Goal: Task Accomplishment & Management: Complete application form

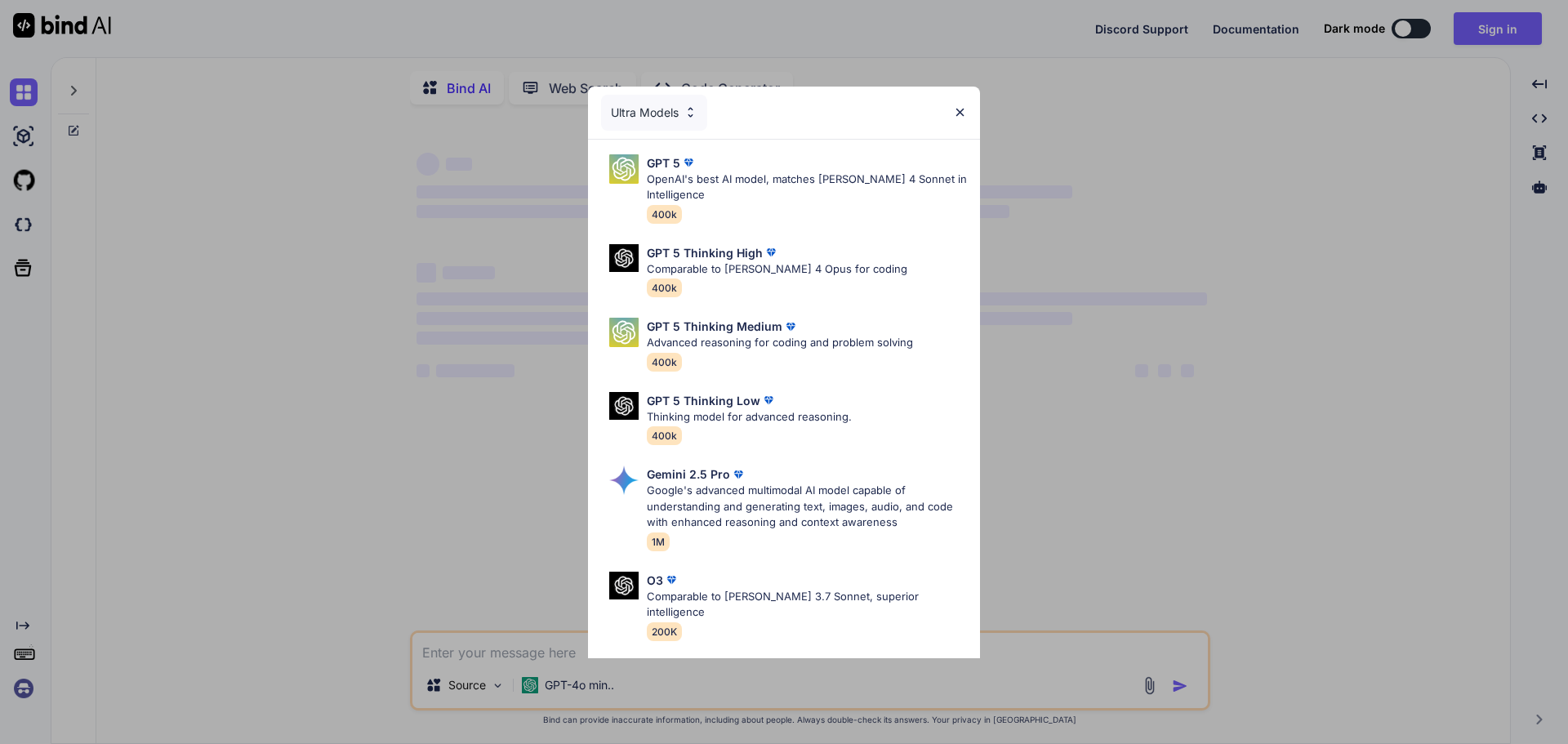
type textarea "x"
click at [959, 107] on img at bounding box center [960, 112] width 13 height 13
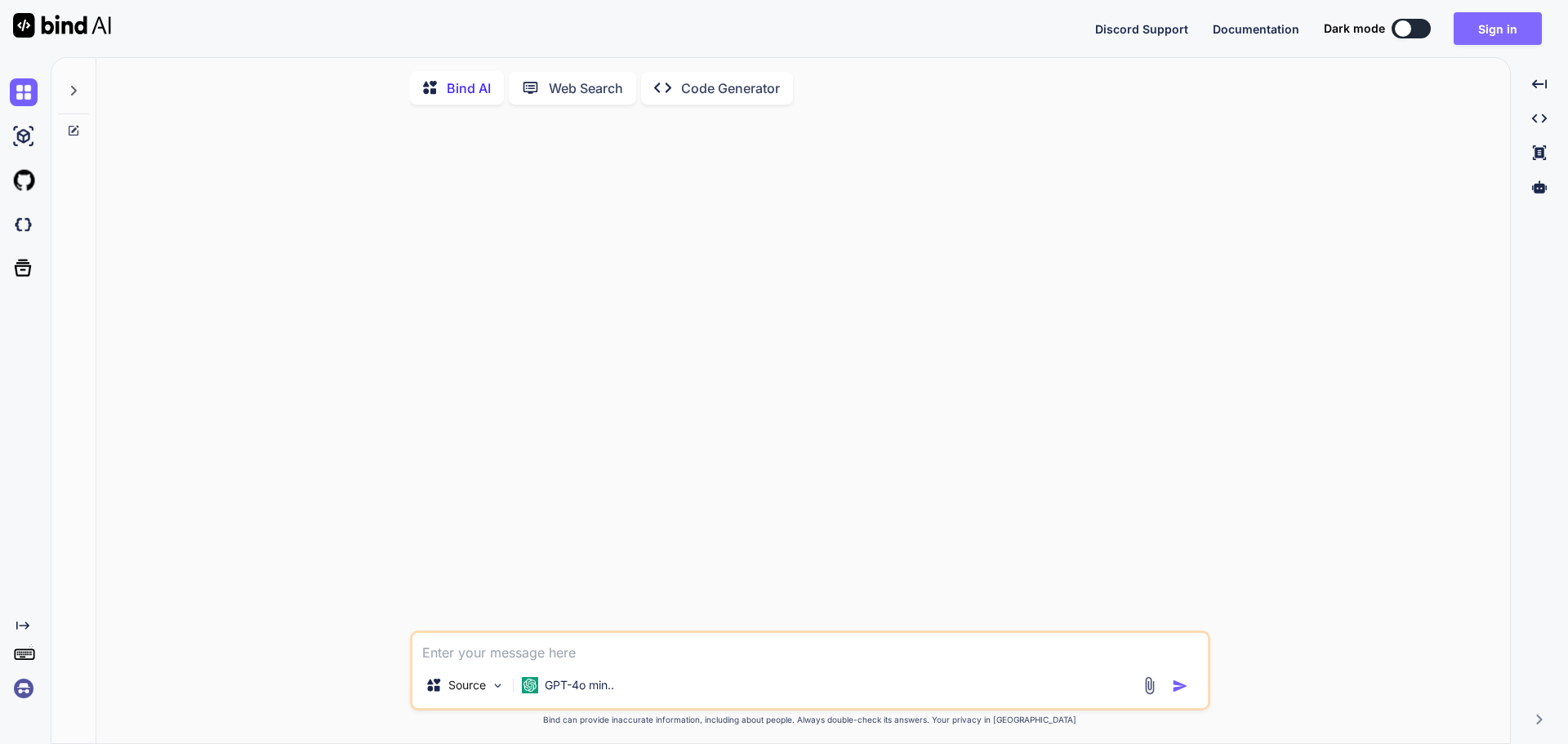
click at [1498, 38] on button "Sign in" at bounding box center [1497, 29] width 88 height 33
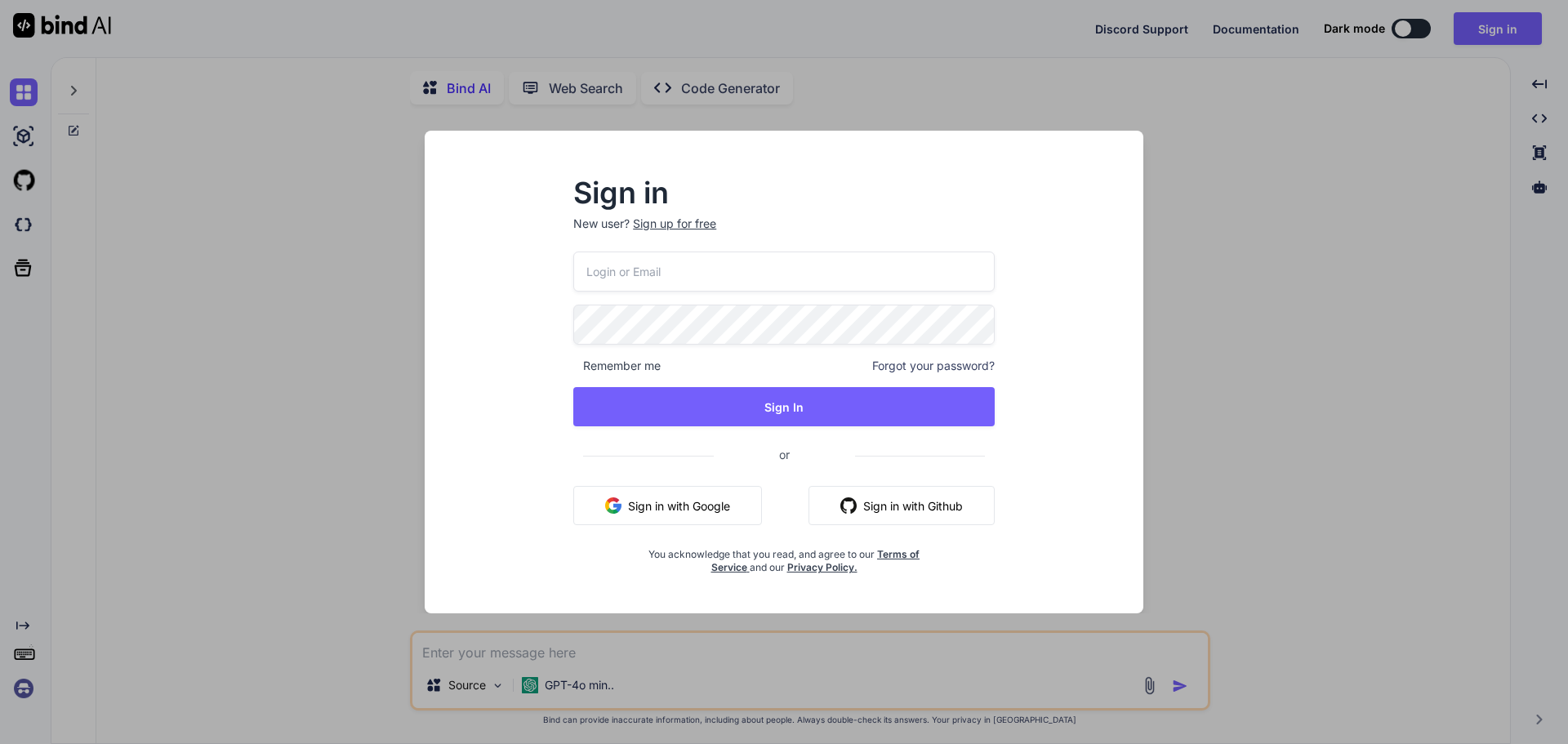
click at [792, 294] on div "Remember me Forgot your password? Sign In or Sign in with Google Sign in with G…" at bounding box center [784, 413] width 421 height 323
click at [793, 274] on input "email" at bounding box center [784, 272] width 421 height 40
type input "j@notary.cx"
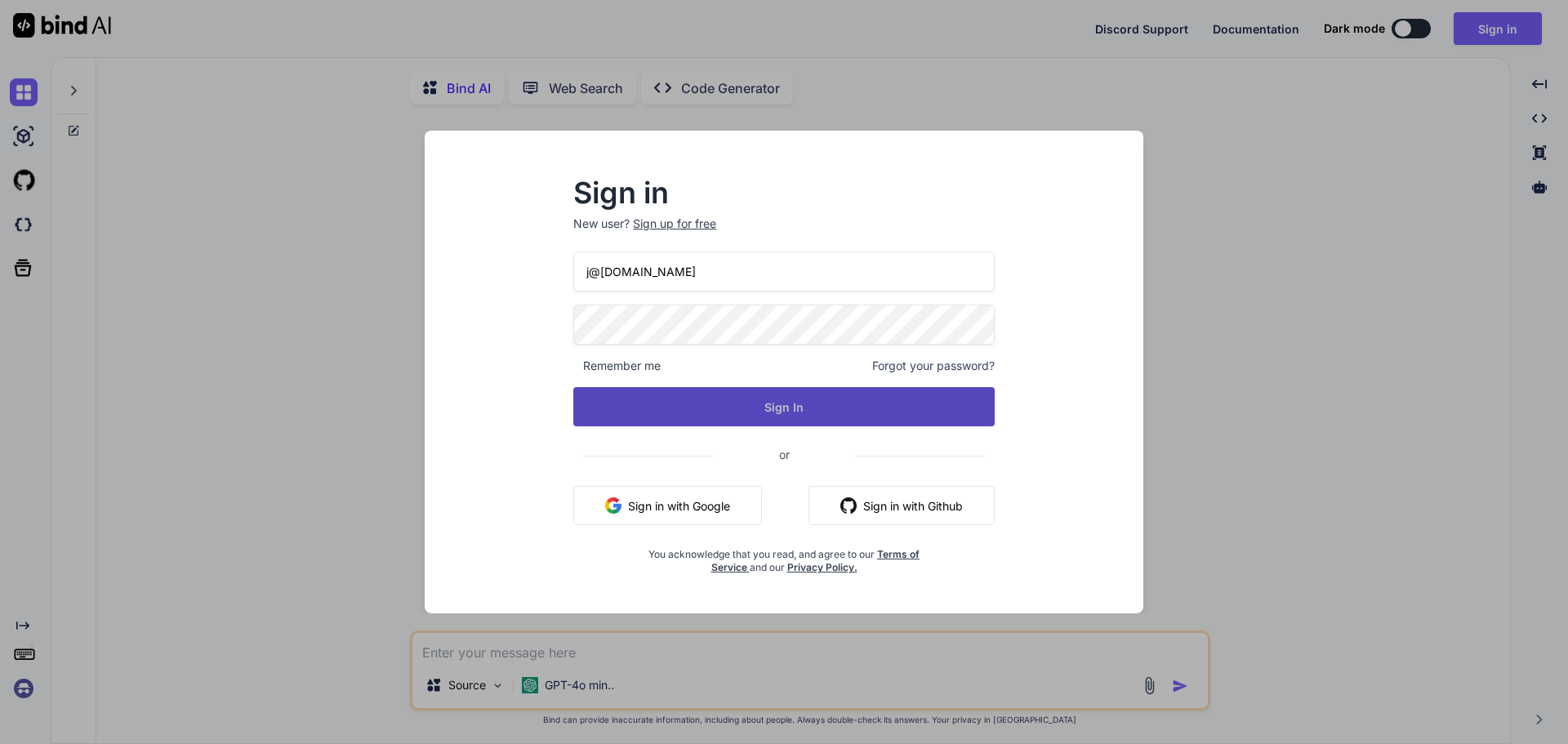
click at [772, 392] on button "Sign In" at bounding box center [784, 407] width 421 height 40
click at [776, 400] on button "Sign In" at bounding box center [784, 407] width 421 height 40
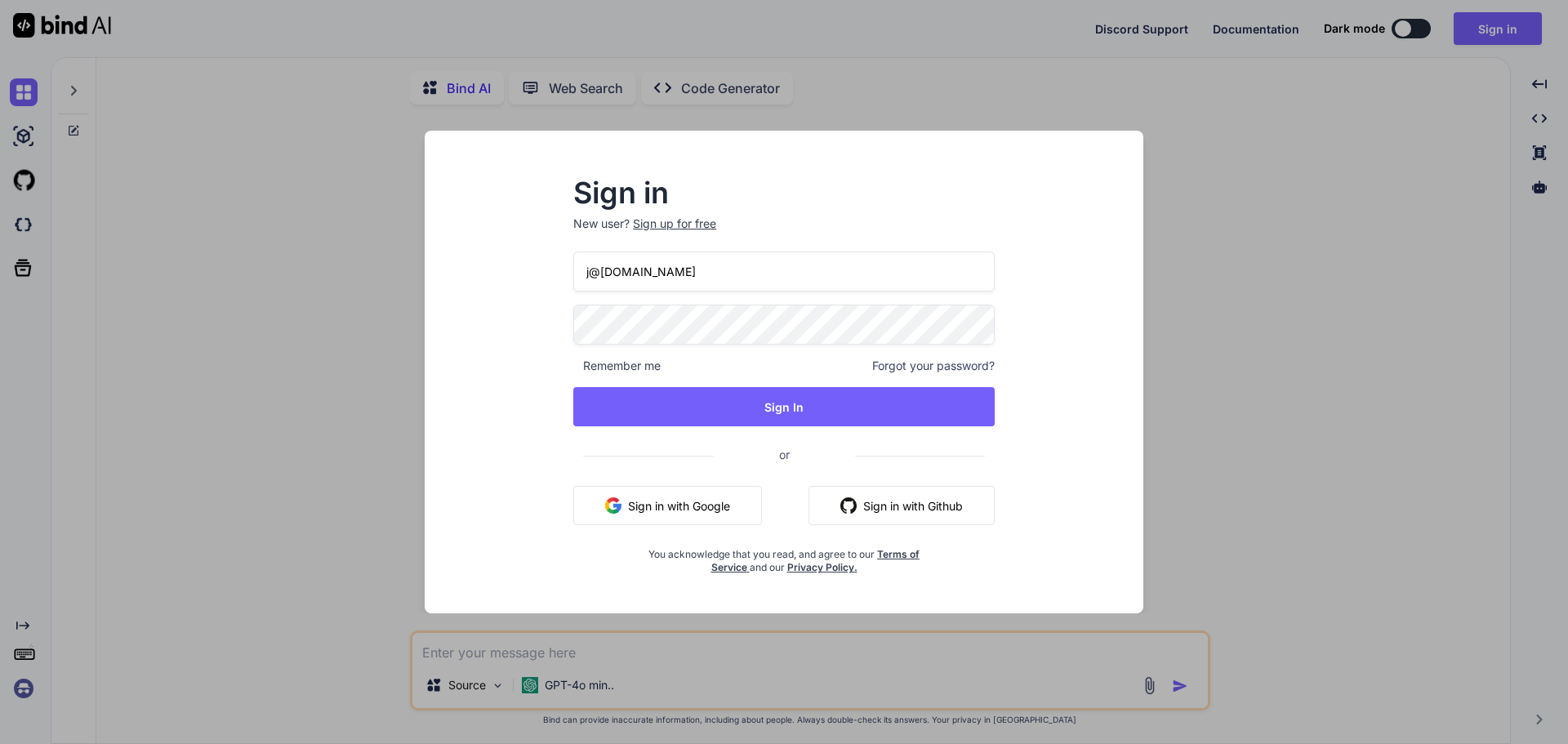
click at [962, 365] on span "Forgot your password?" at bounding box center [933, 366] width 122 height 16
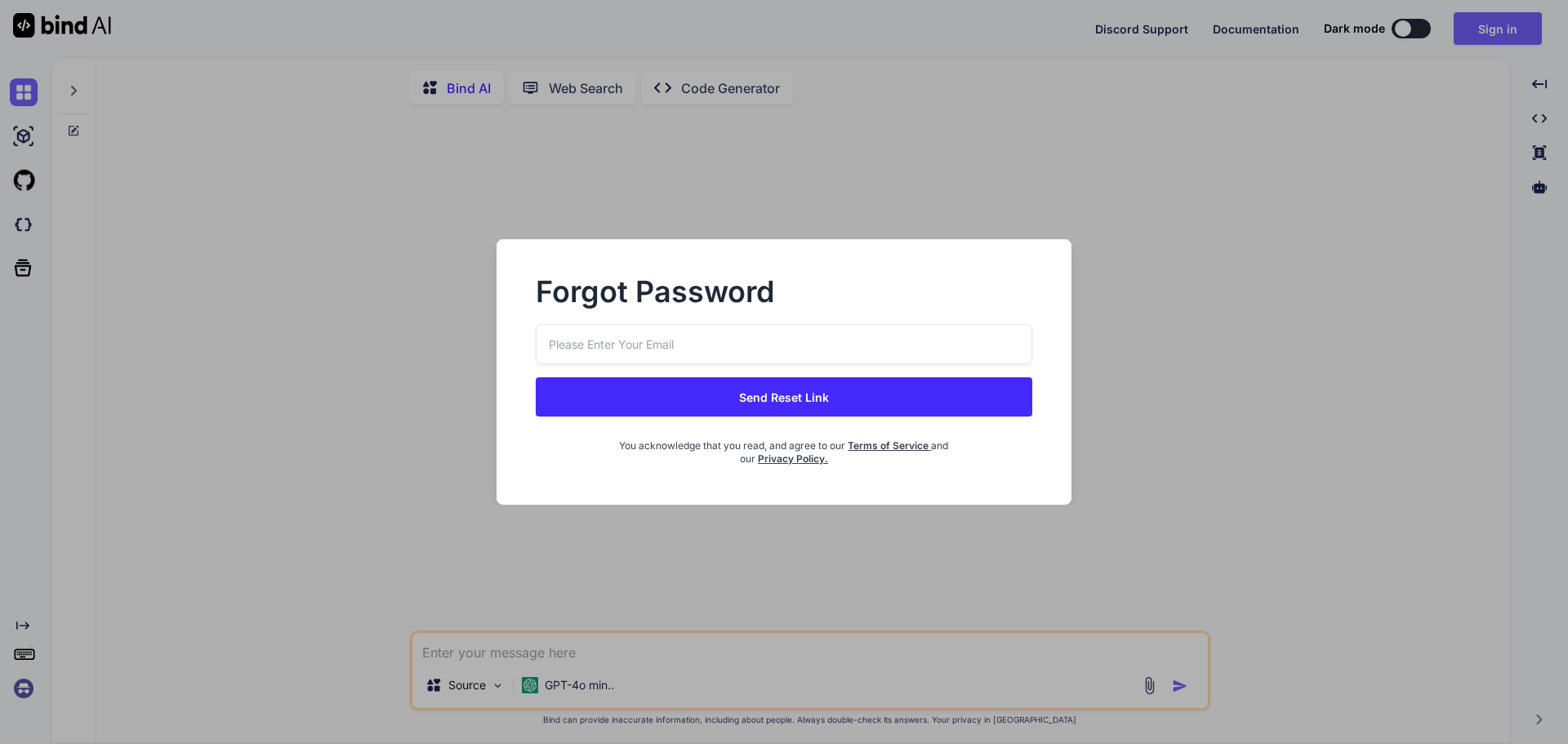
click at [953, 338] on input "email" at bounding box center [784, 345] width 497 height 40
type input "j@notary.cx"
click at [792, 396] on button "Send Reset Link" at bounding box center [784, 397] width 497 height 40
click at [740, 399] on button "Send Reset Link" at bounding box center [784, 397] width 497 height 40
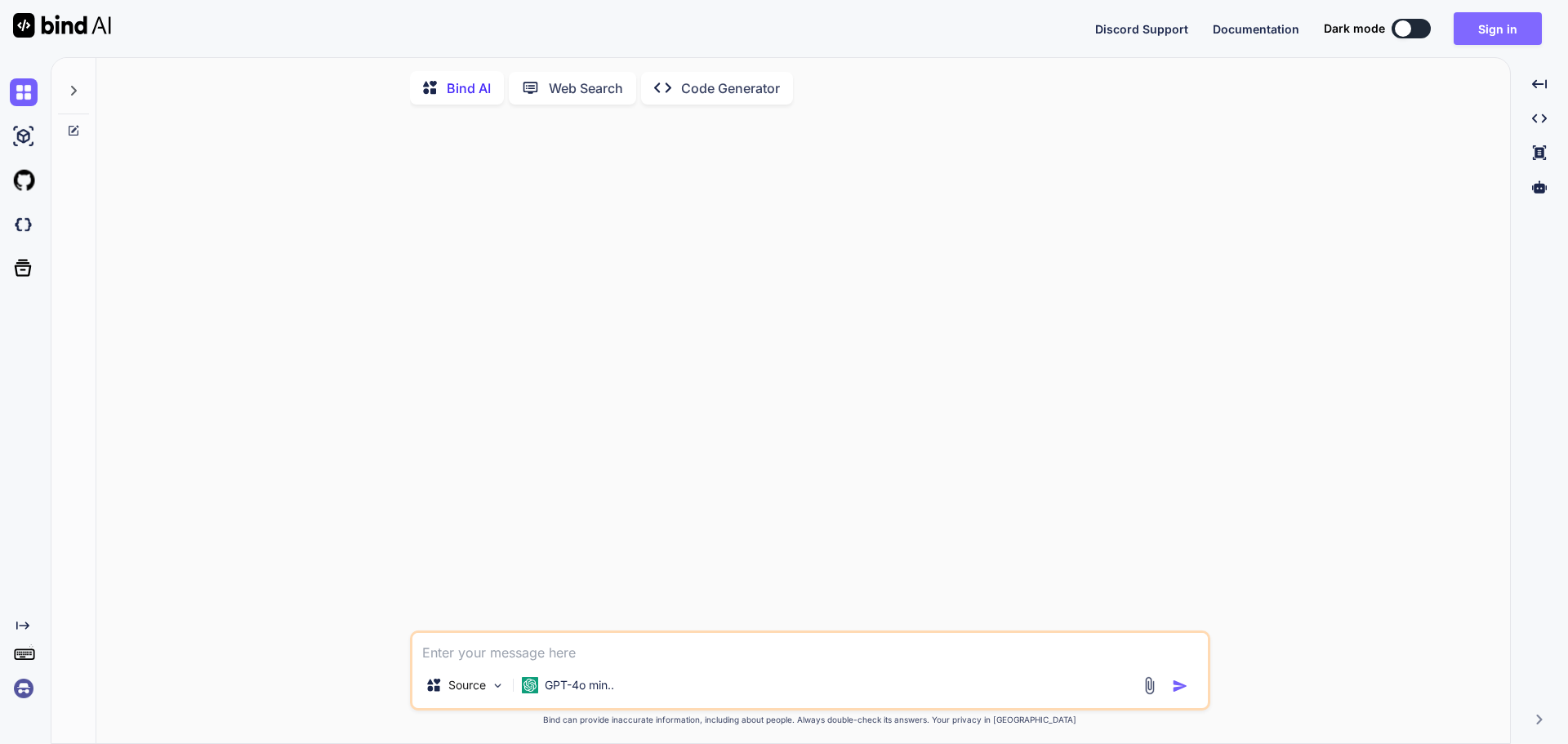
click at [1487, 32] on button "Sign in" at bounding box center [1497, 29] width 88 height 33
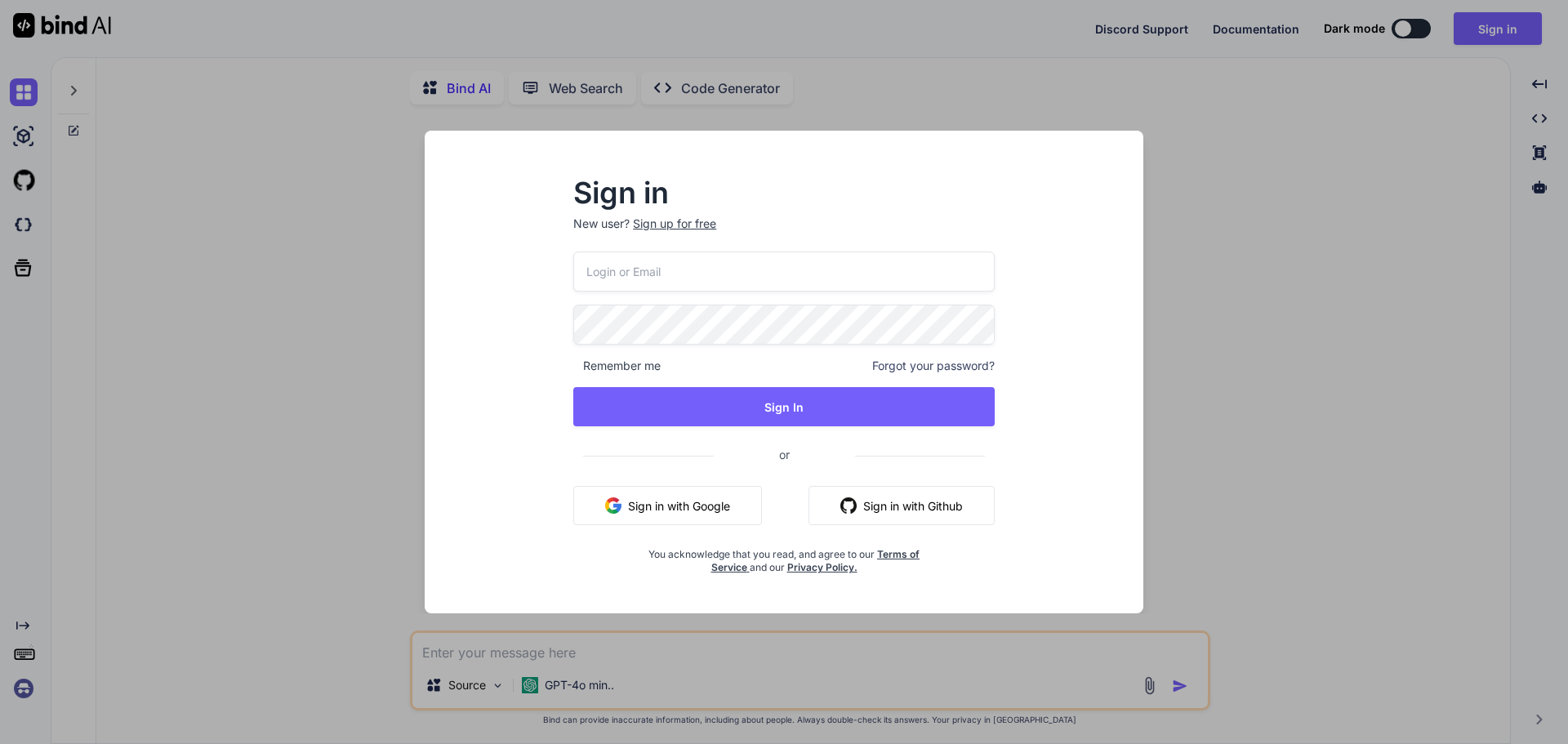
click at [676, 281] on input "email" at bounding box center [784, 272] width 421 height 40
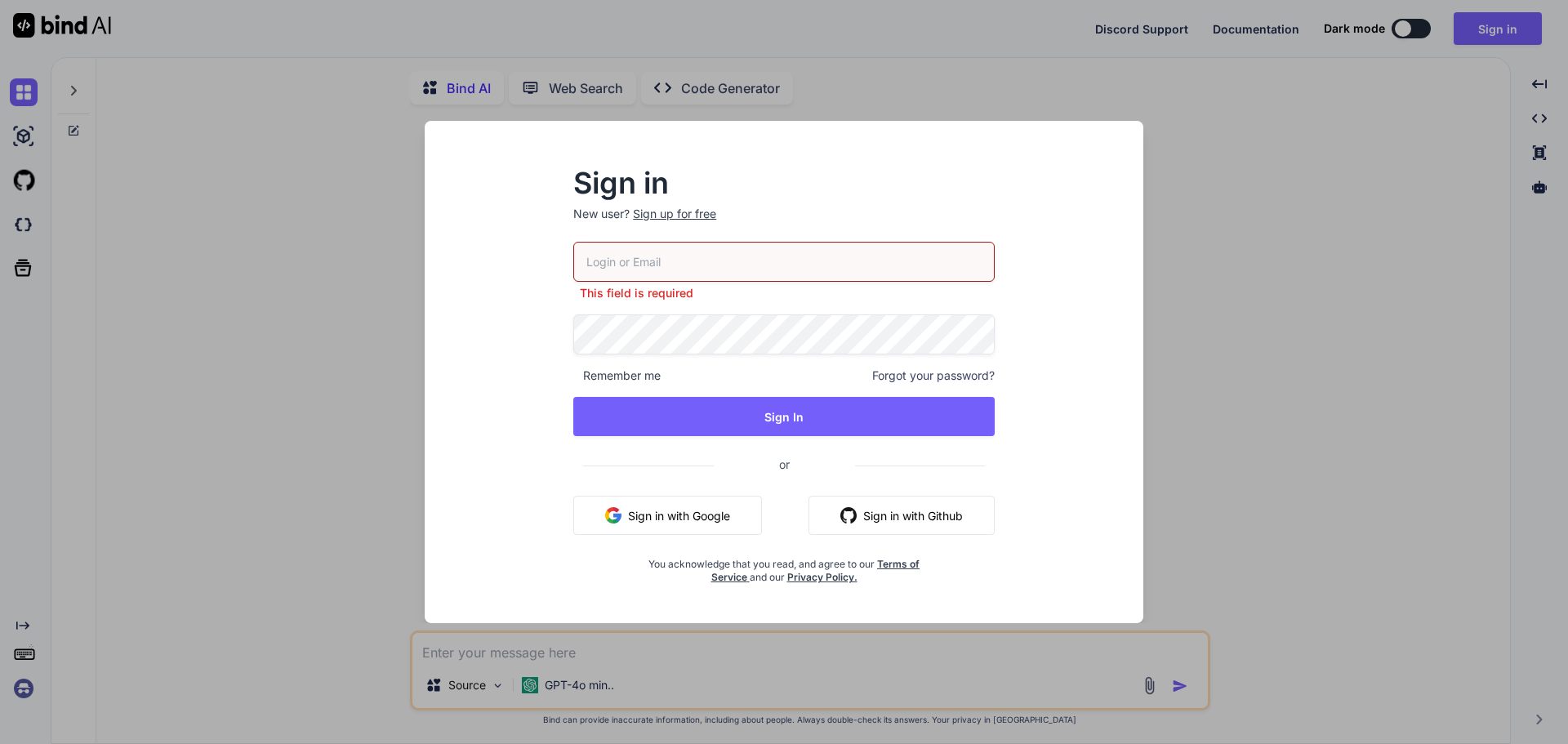
click at [1226, 355] on div "Sign in New user? Sign up for free This field is required Remember me Forgot yo…" at bounding box center [784, 372] width 1568 height 744
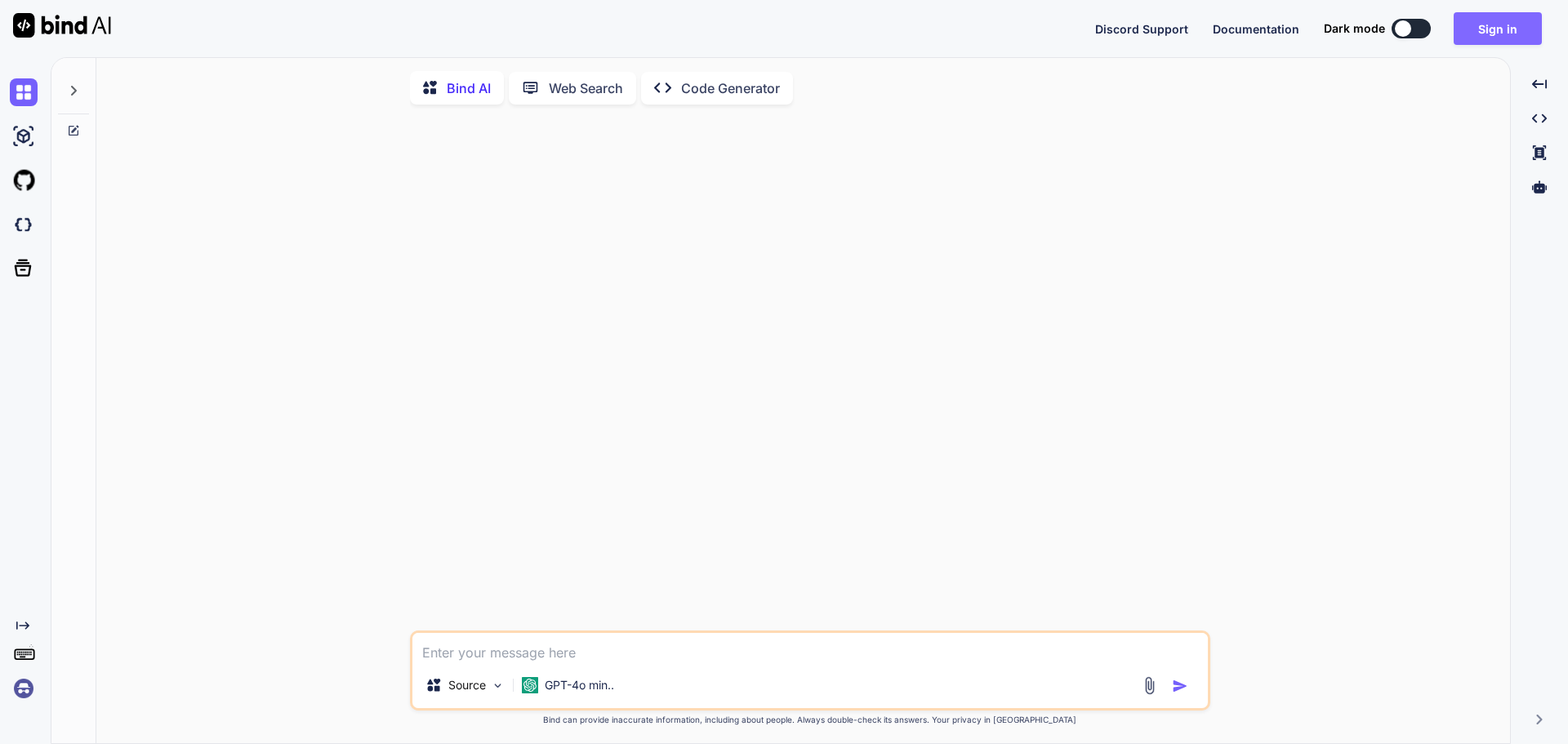
click at [1476, 20] on button "Sign in" at bounding box center [1497, 29] width 88 height 33
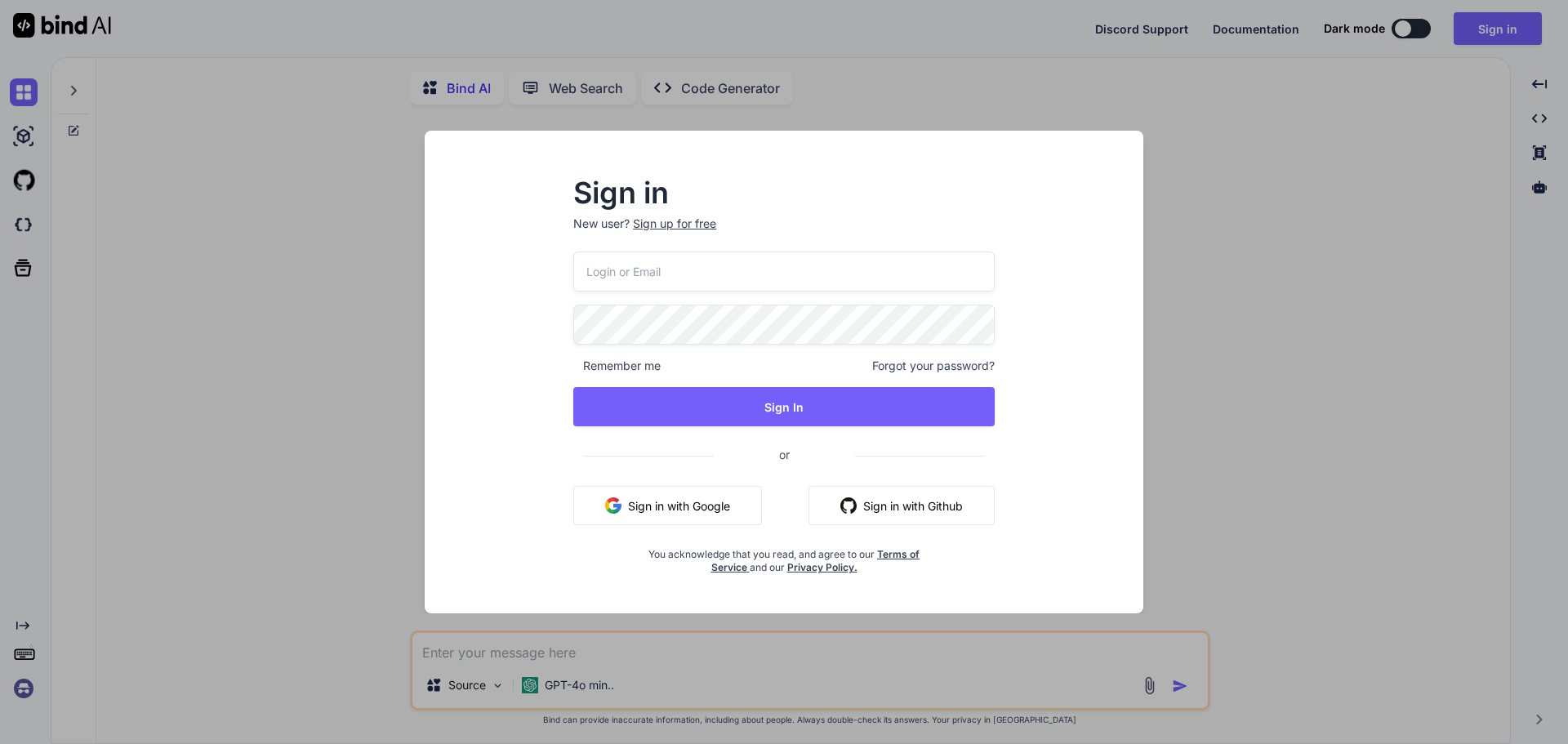
click at [665, 276] on input "email" at bounding box center [784, 272] width 421 height 40
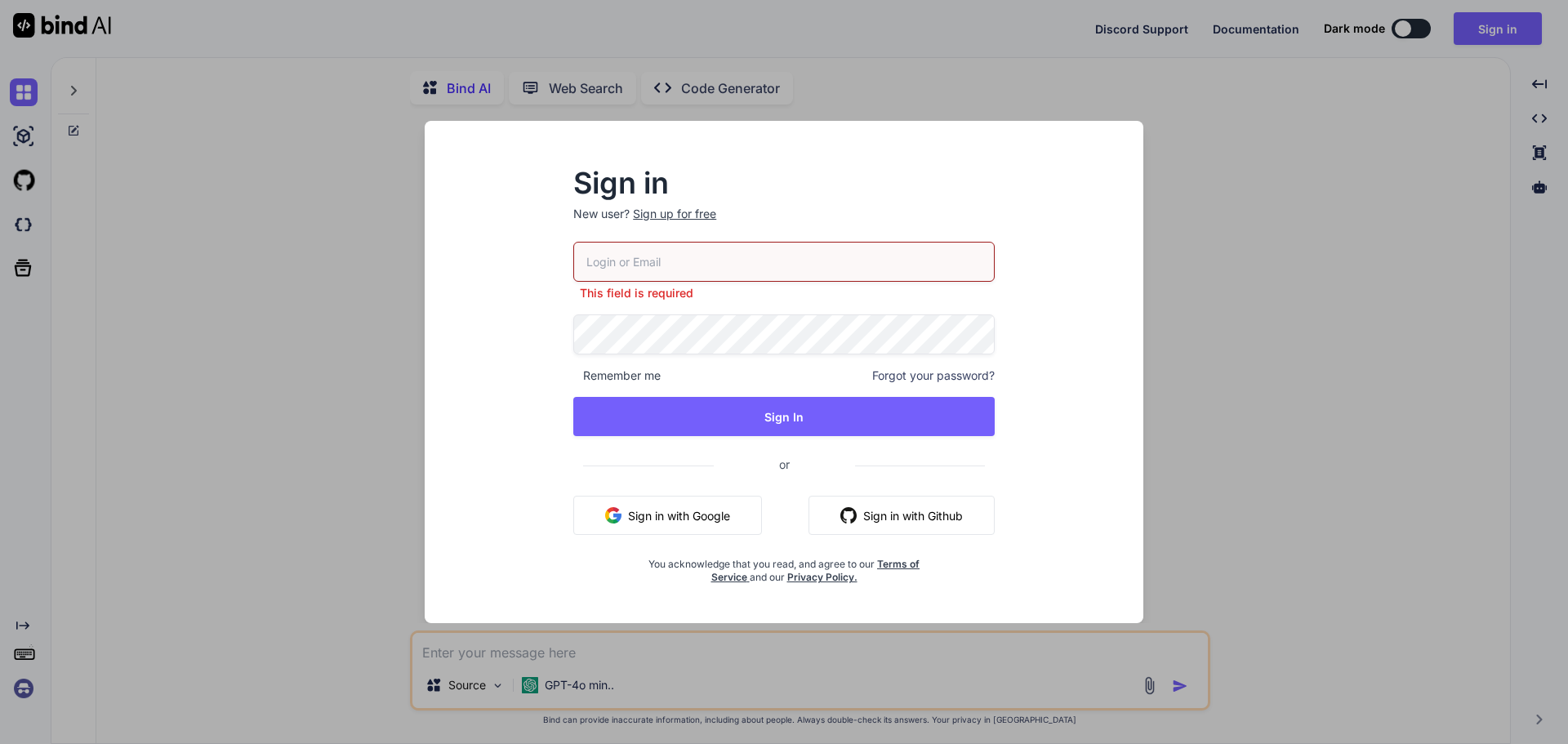
click at [1187, 467] on div "Sign in New user? Sign up for free This field is required Remember me Forgot yo…" at bounding box center [784, 372] width 1568 height 744
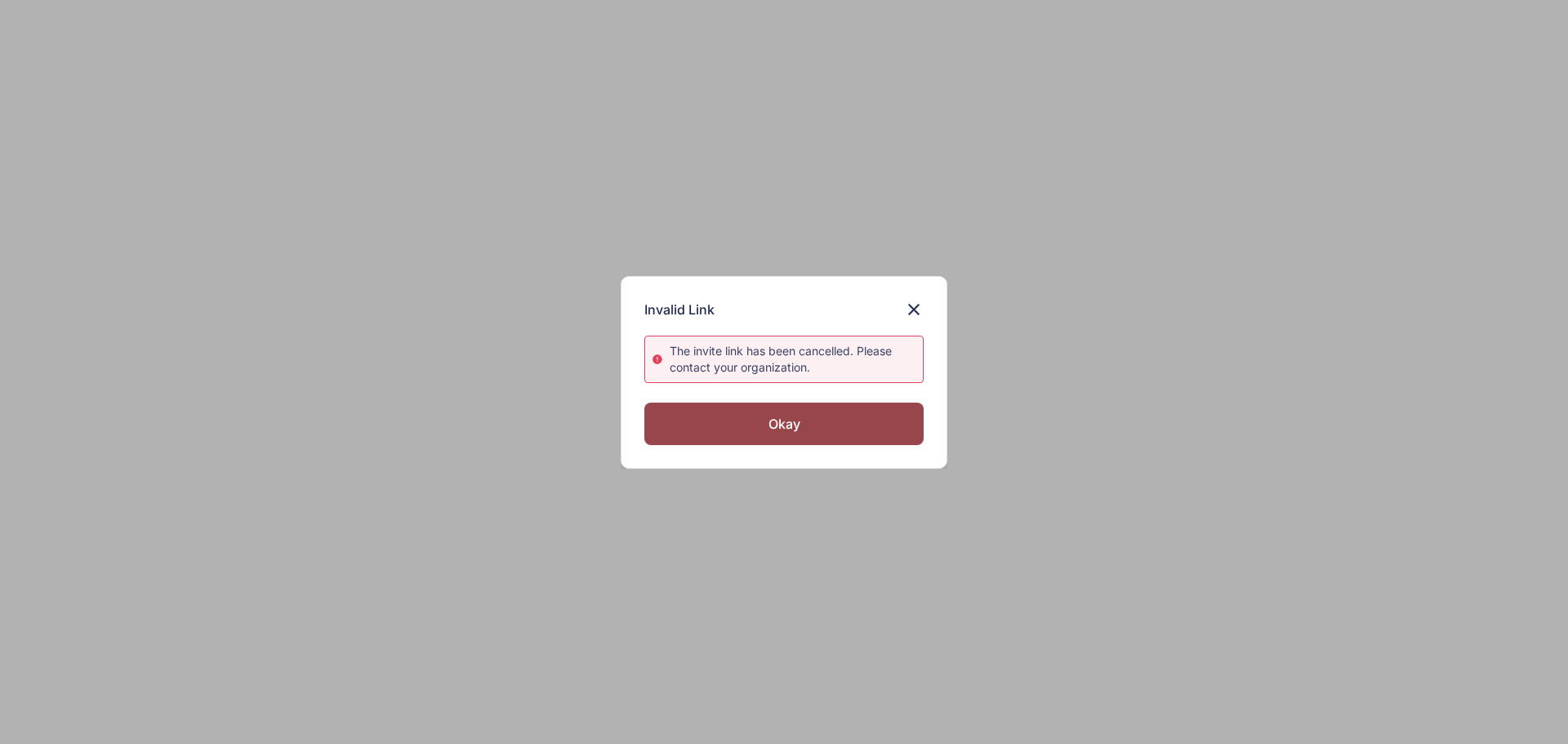
click at [913, 311] on img at bounding box center [914, 309] width 19 height 19
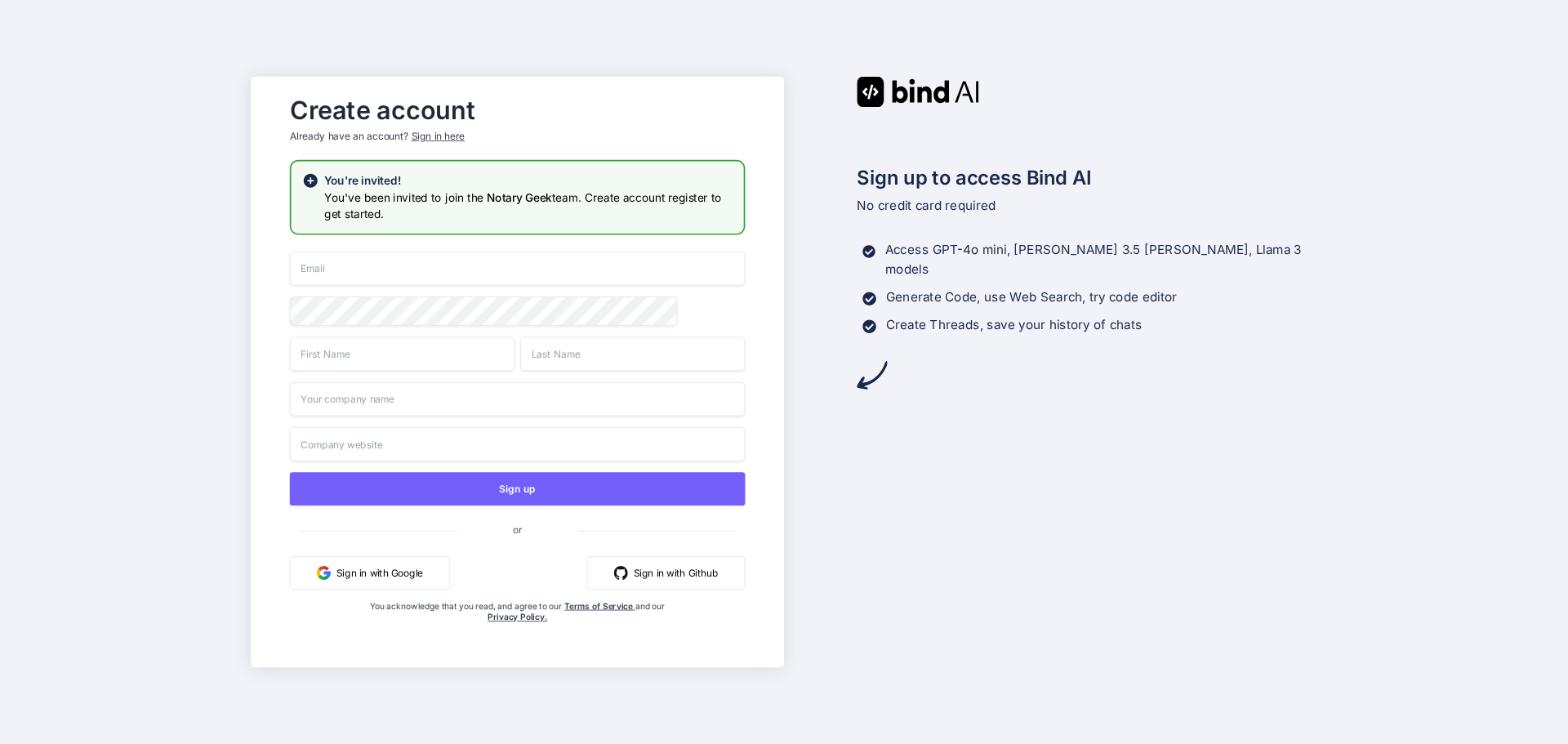
click at [562, 275] on input "email" at bounding box center [517, 269] width 456 height 35
type input "j@notary.cx"
type input "Jennifer"
type input "Avis"
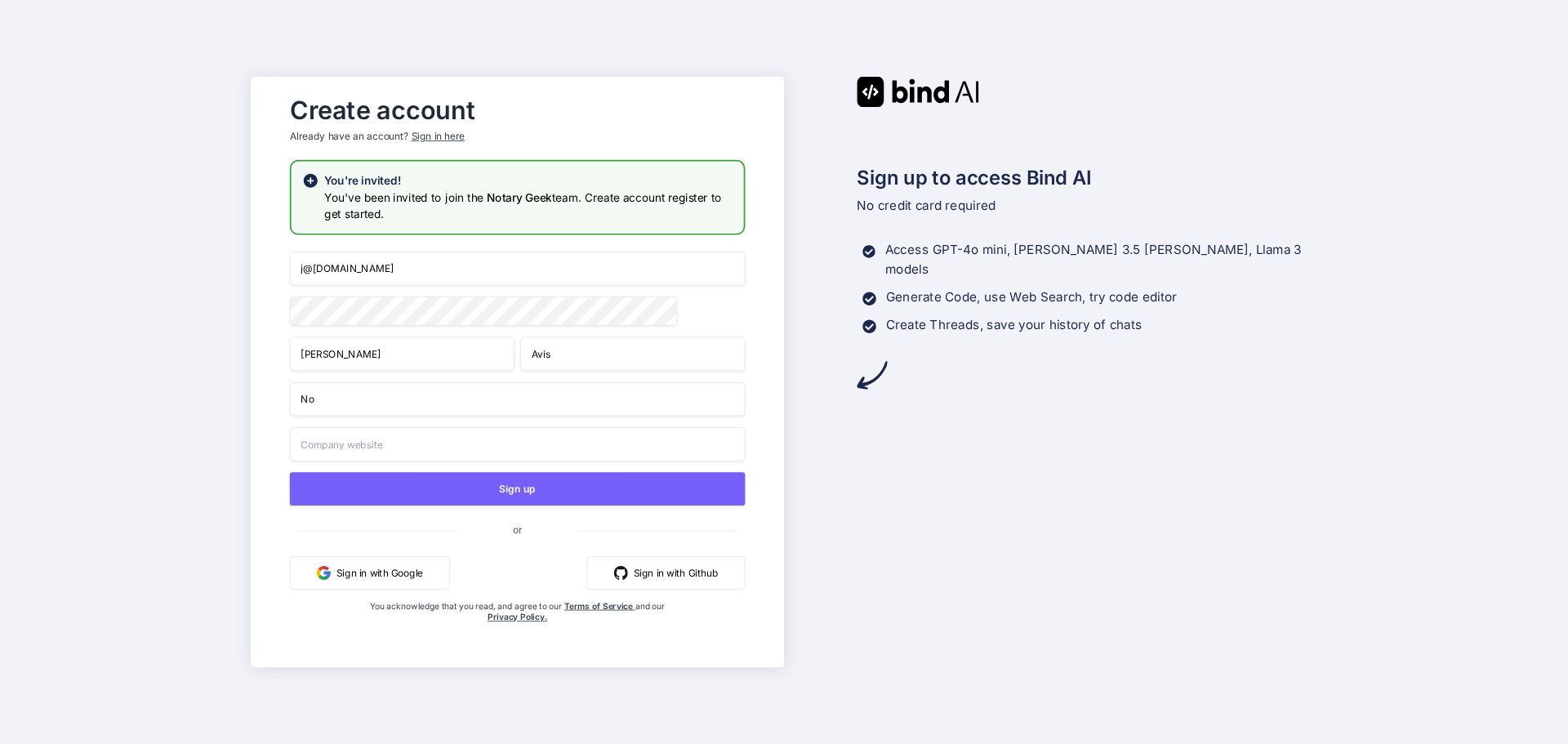
type input "N"
click at [335, 405] on input "Goodware LLC" at bounding box center [517, 399] width 456 height 35
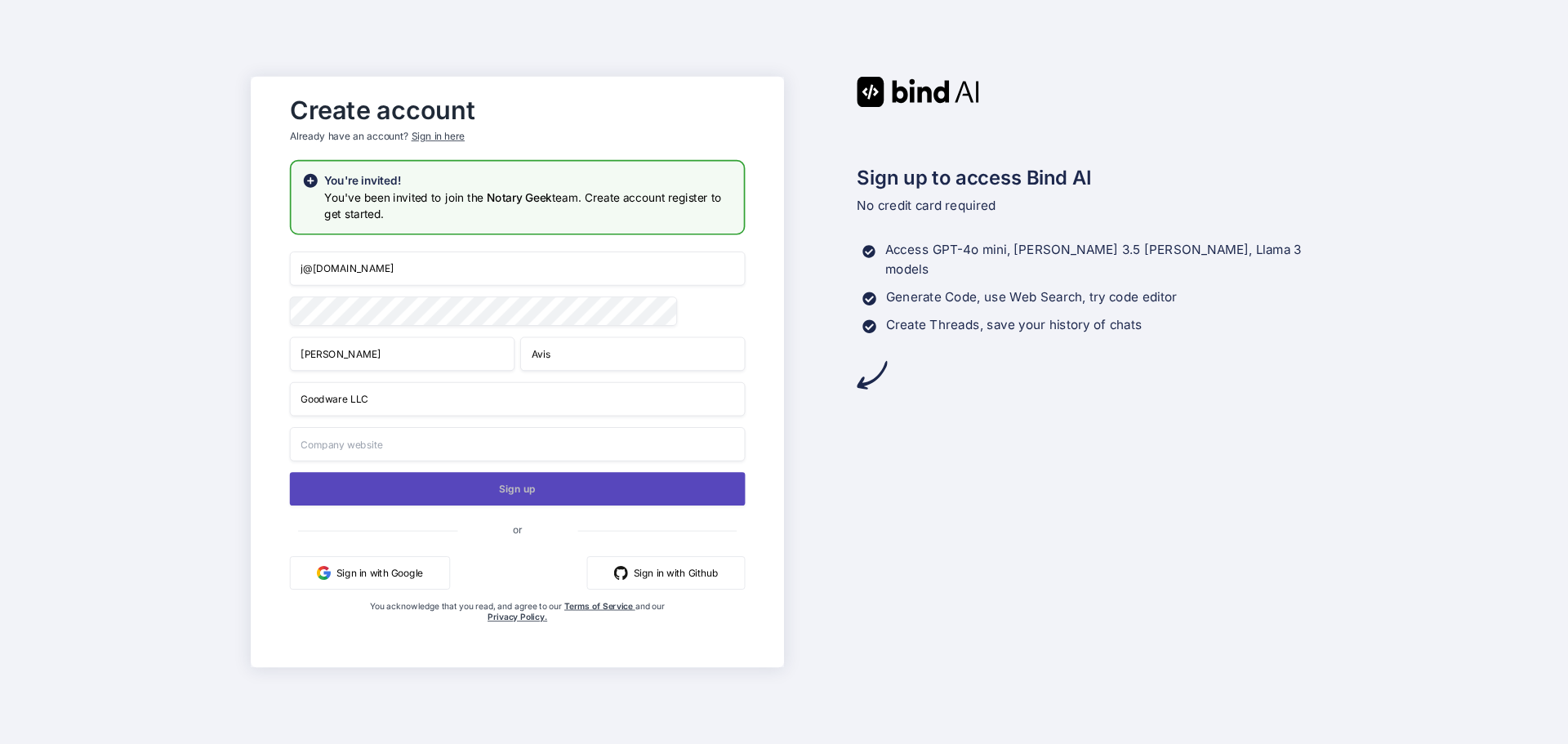
type input "Goodware LLC"
click at [461, 497] on button "Sign up" at bounding box center [517, 490] width 456 height 34
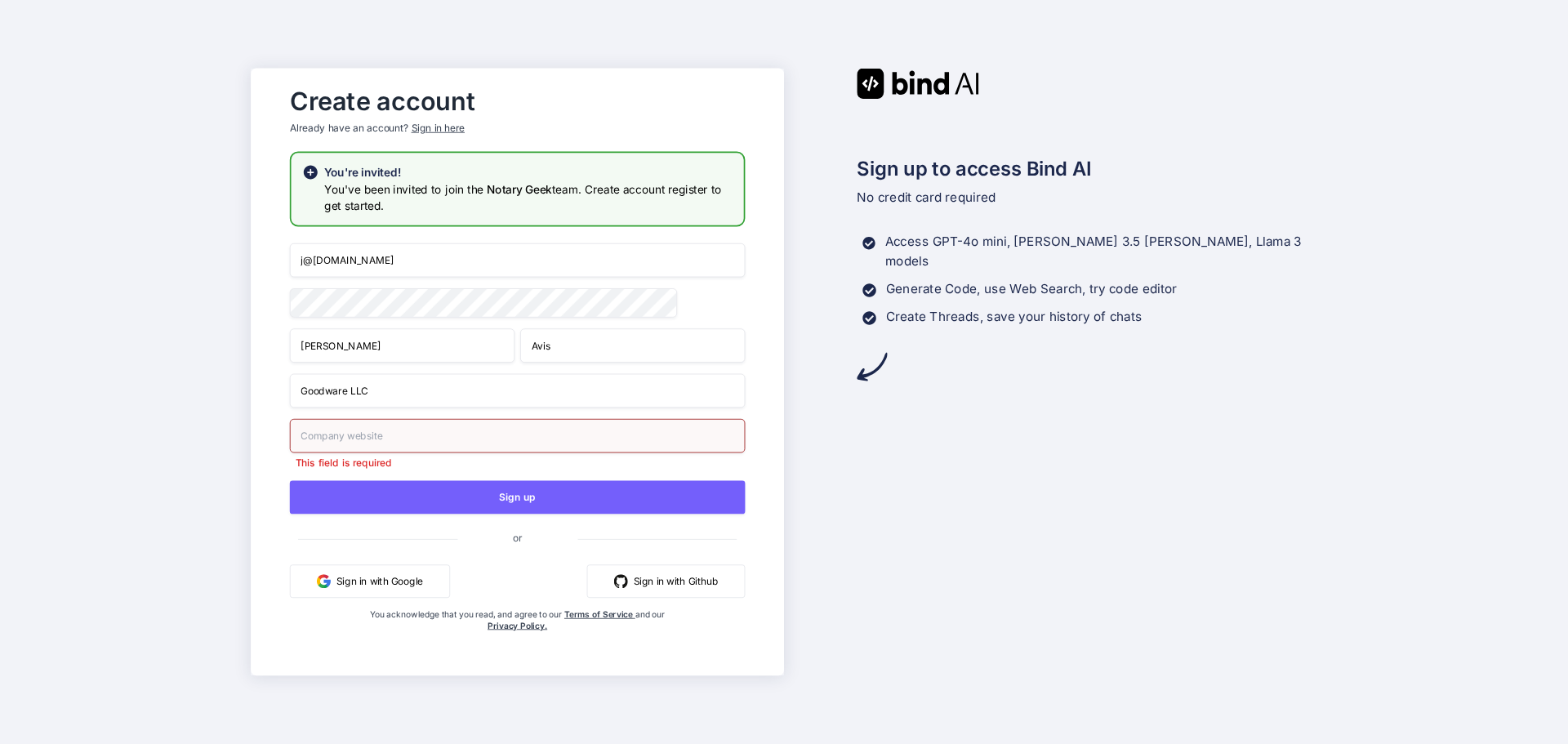
click at [443, 440] on input "text" at bounding box center [517, 436] width 456 height 35
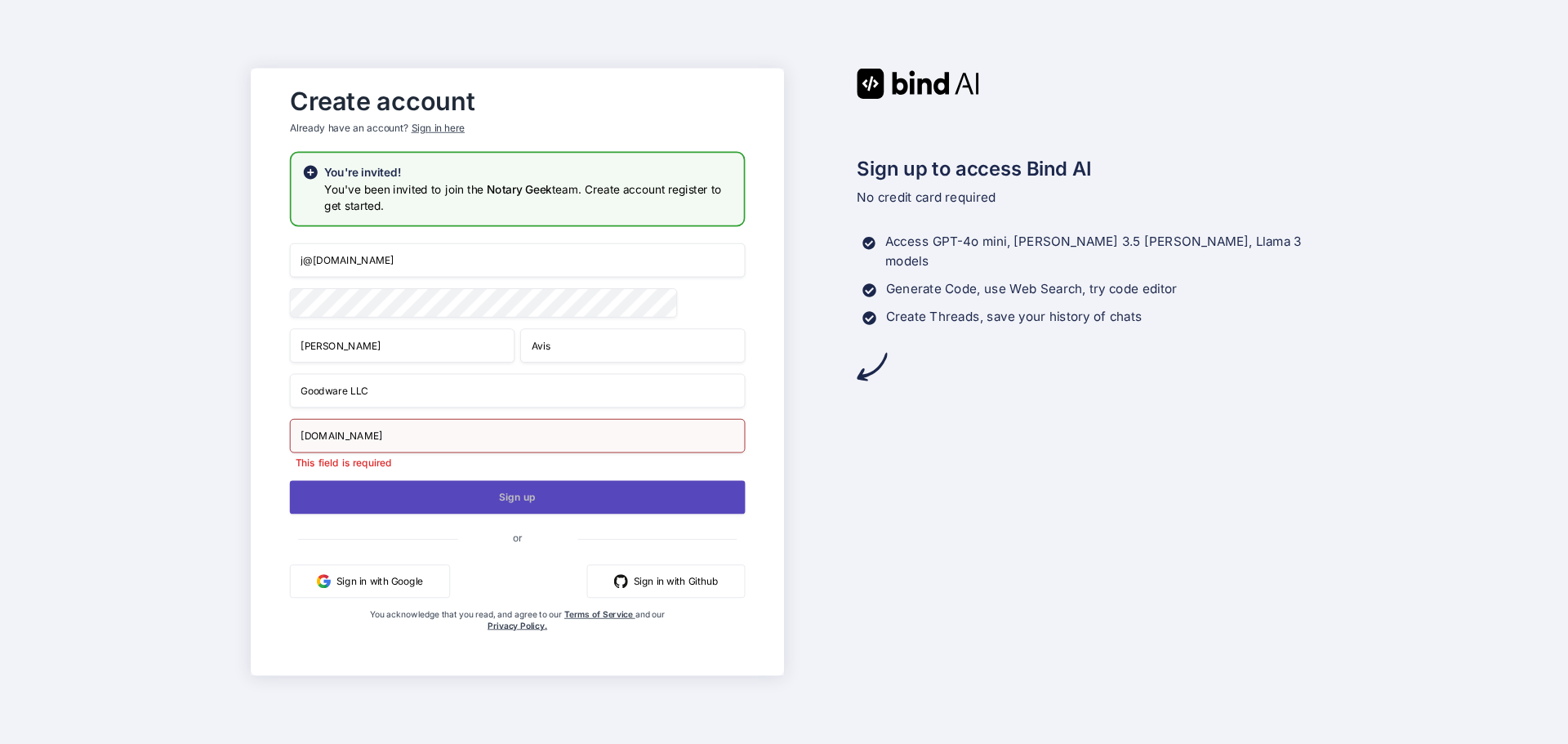
type input "notary.cx"
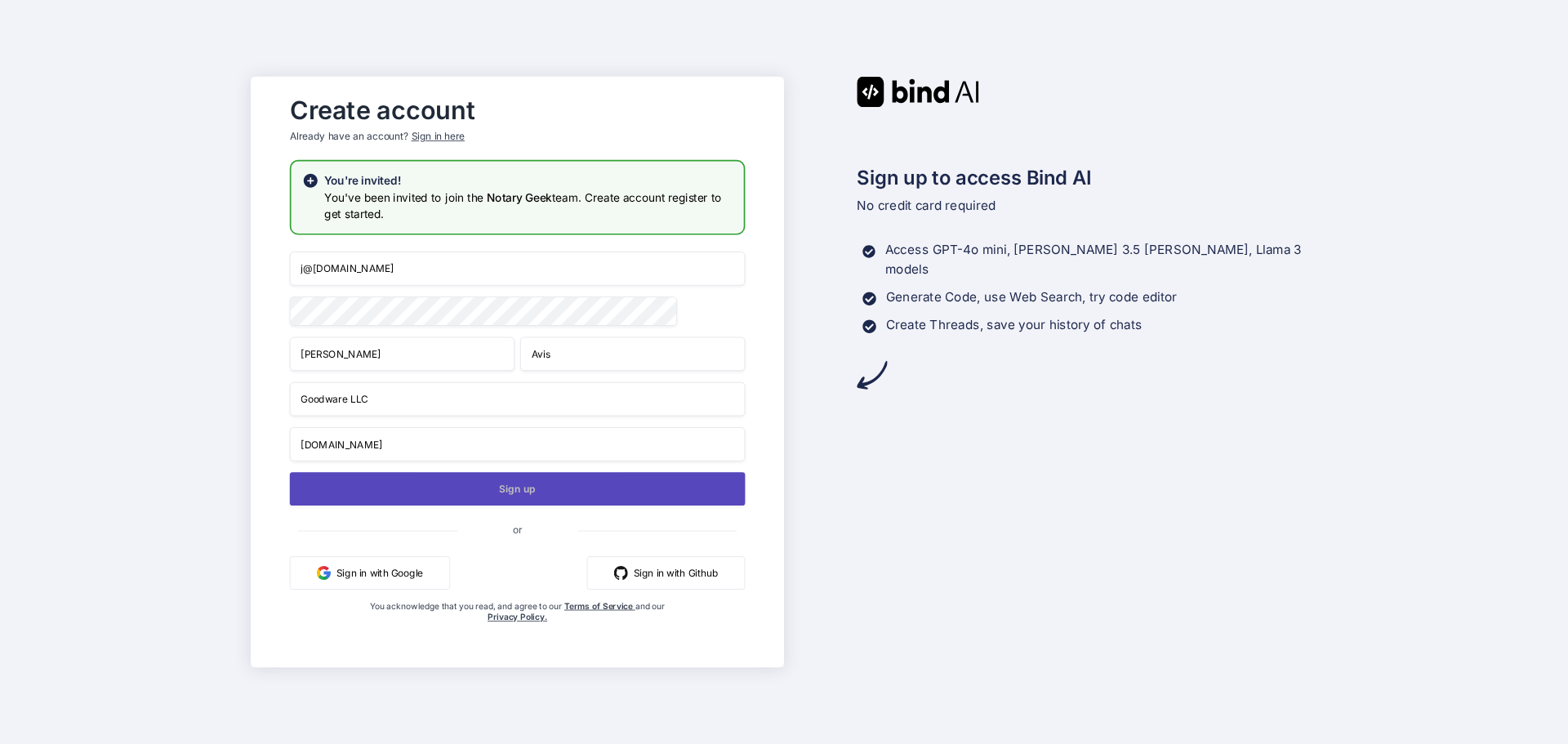
click at [485, 504] on button "Sign up" at bounding box center [517, 490] width 456 height 34
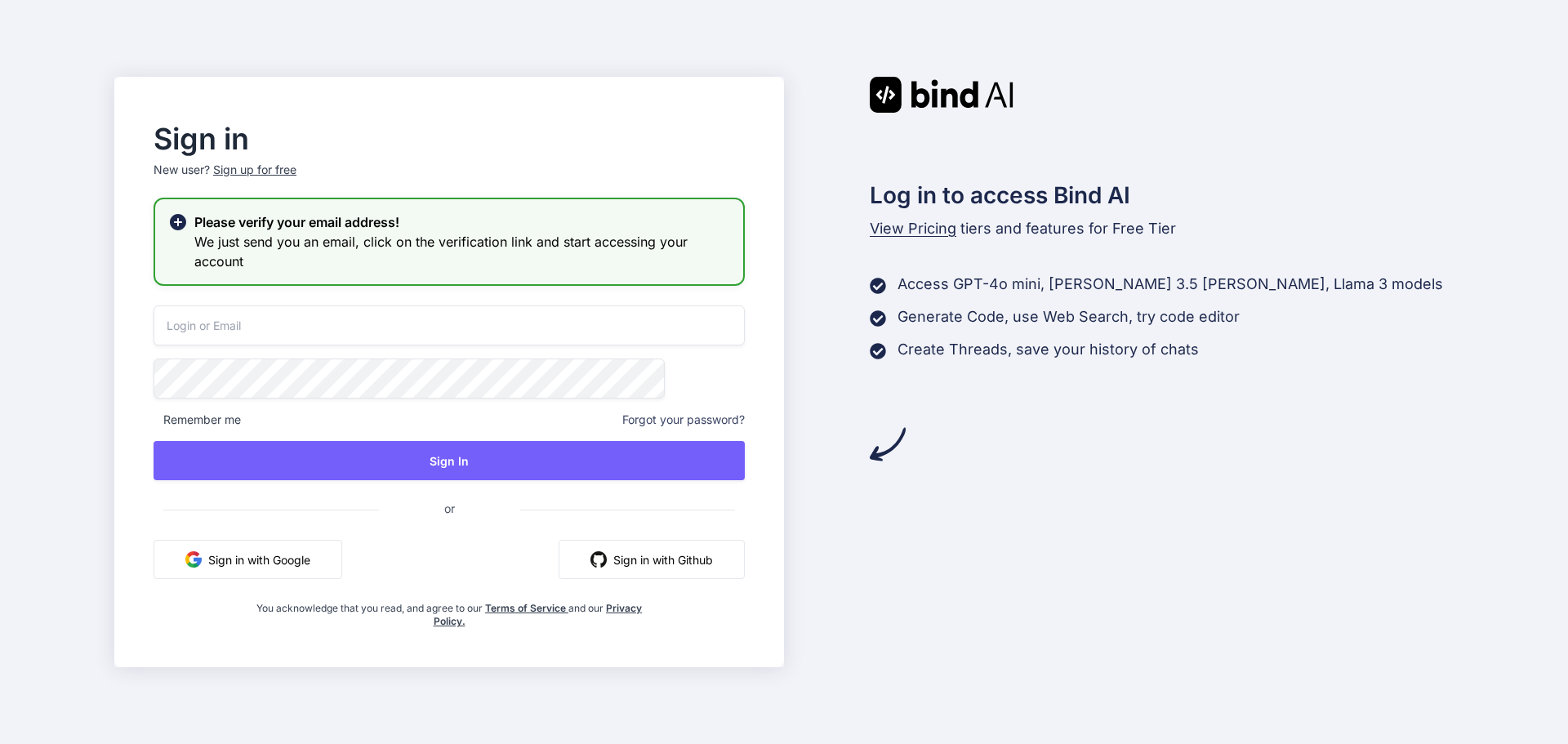
click at [488, 325] on input "email" at bounding box center [449, 326] width 591 height 40
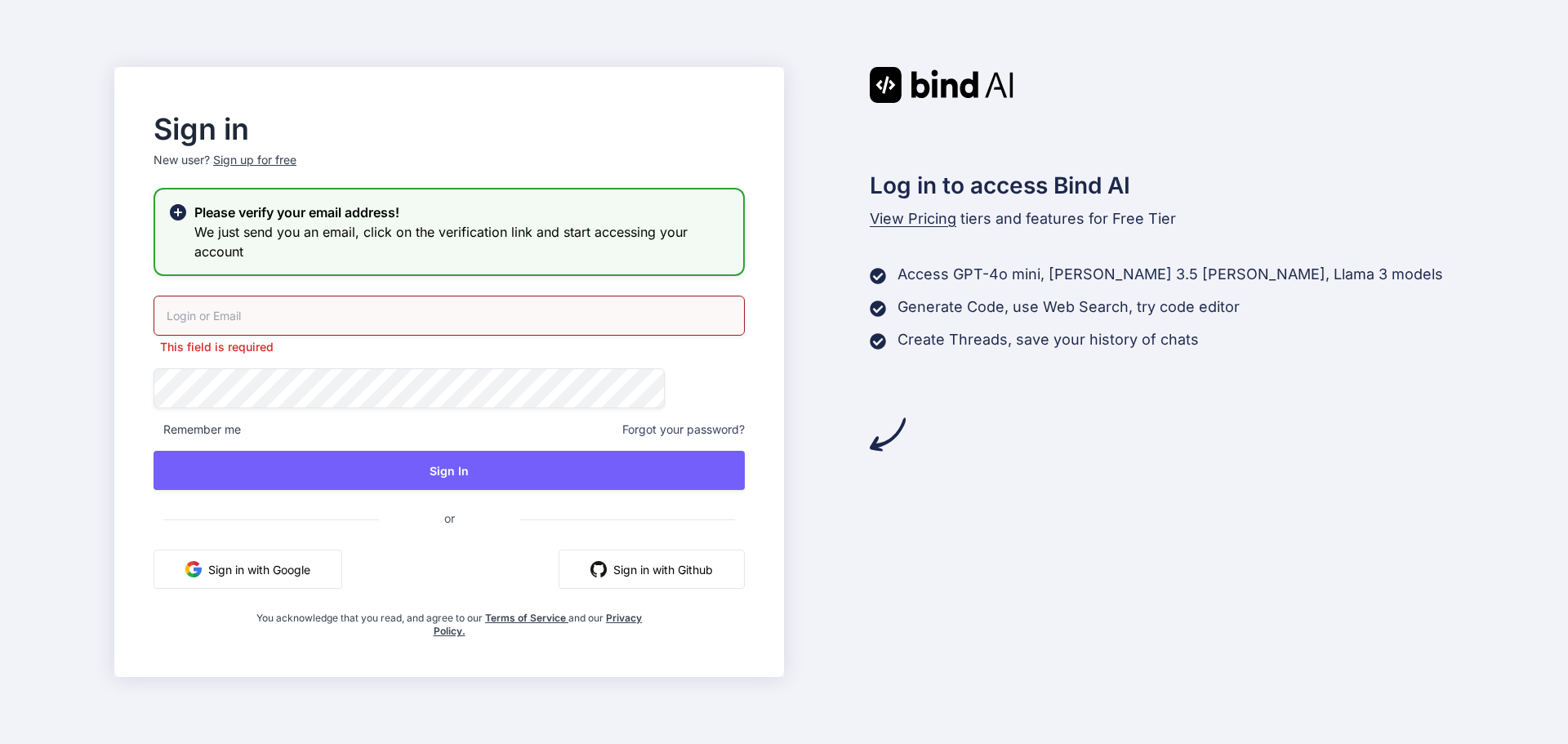
type input "j@notary.cx"
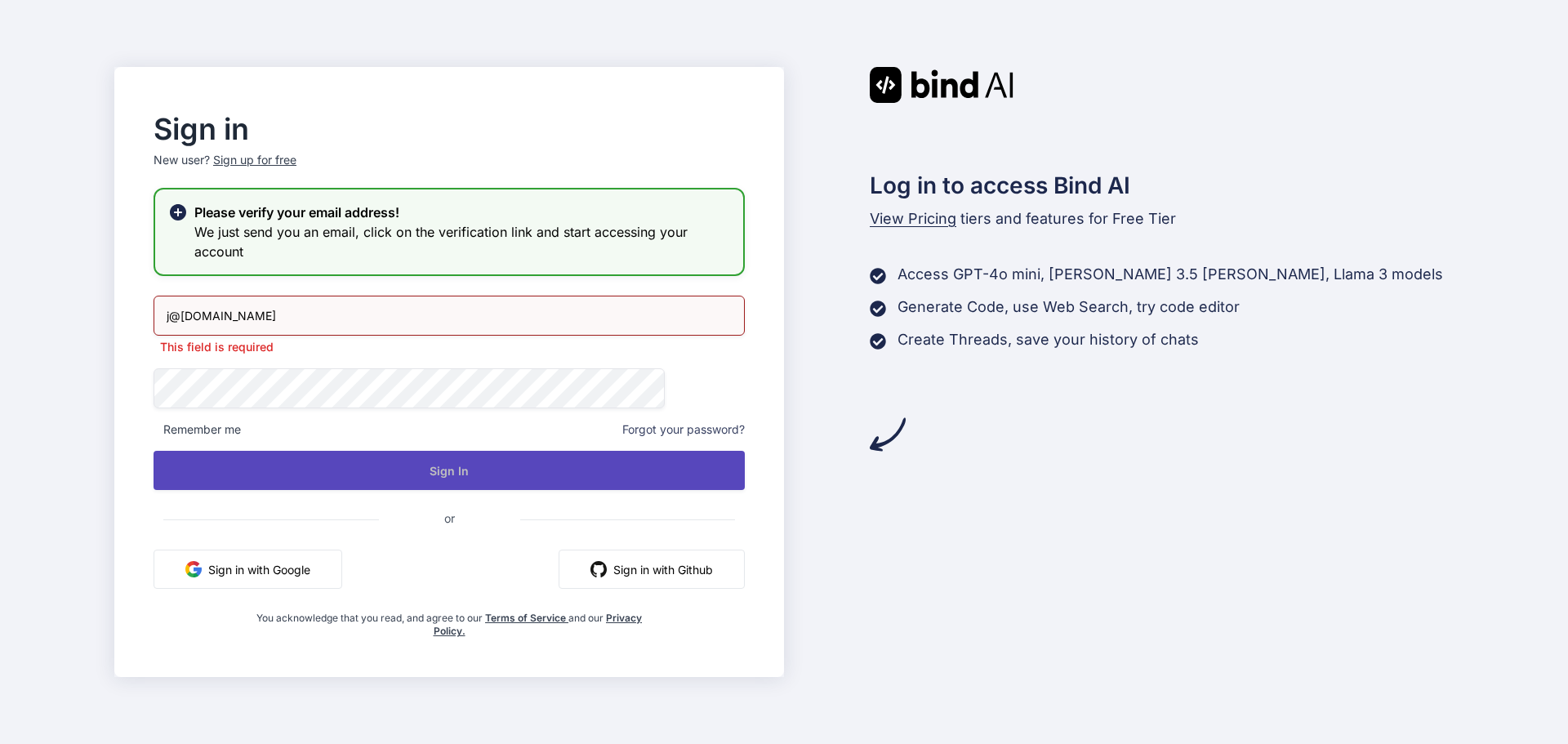
click at [515, 470] on button "Sign In" at bounding box center [449, 470] width 591 height 40
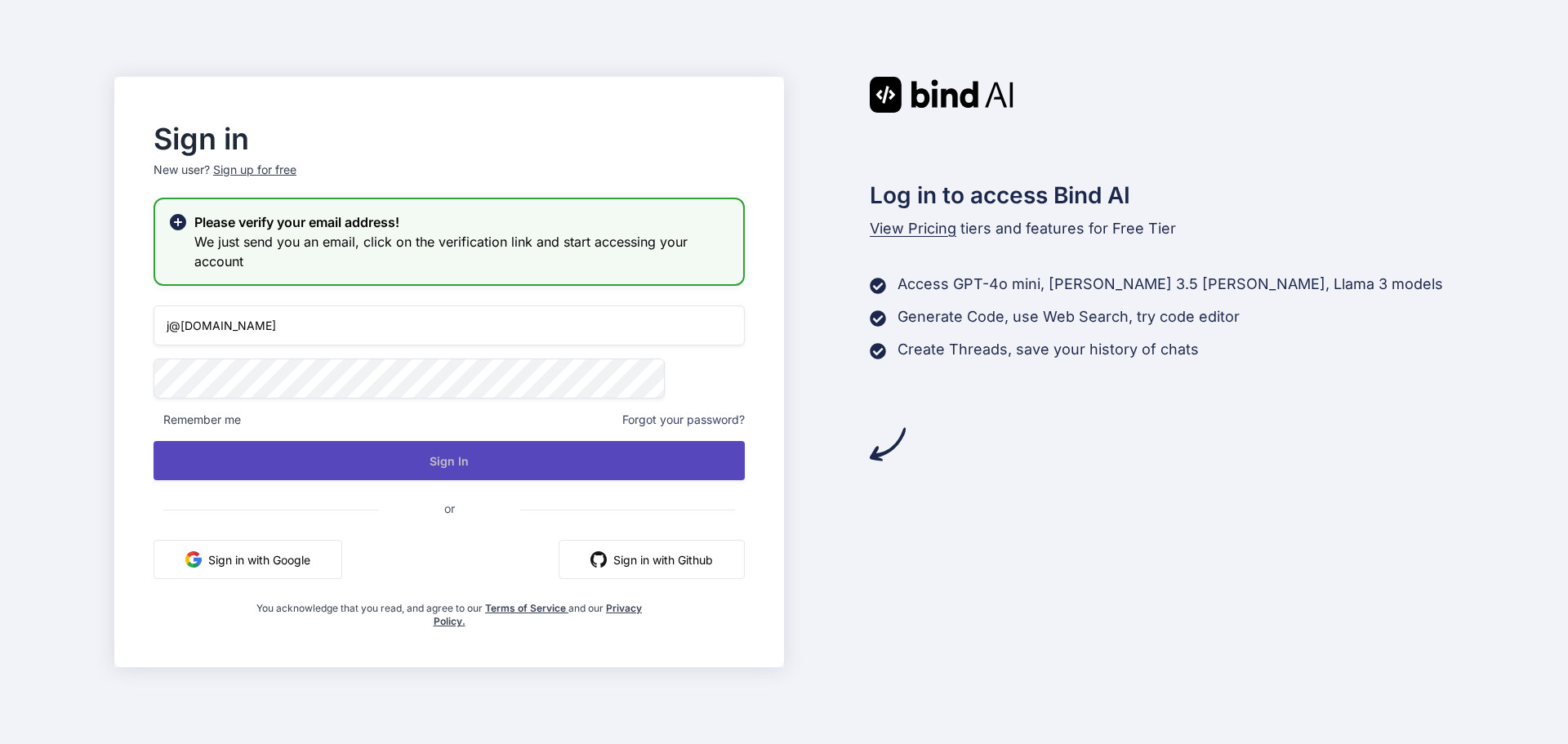
click at [458, 448] on button "Sign In" at bounding box center [449, 461] width 591 height 40
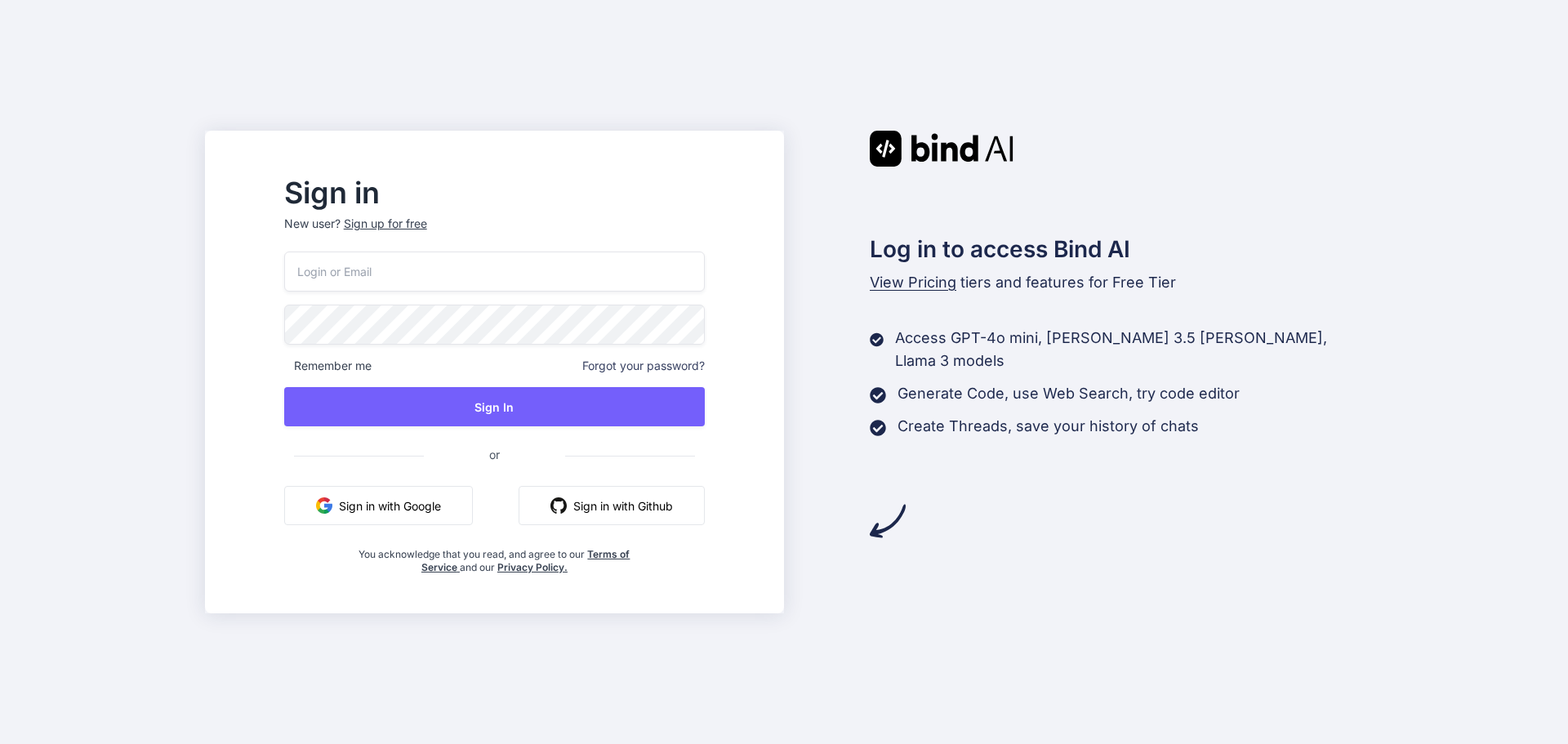
click at [576, 273] on input "email" at bounding box center [493, 272] width 420 height 40
type input "j@notary.cx"
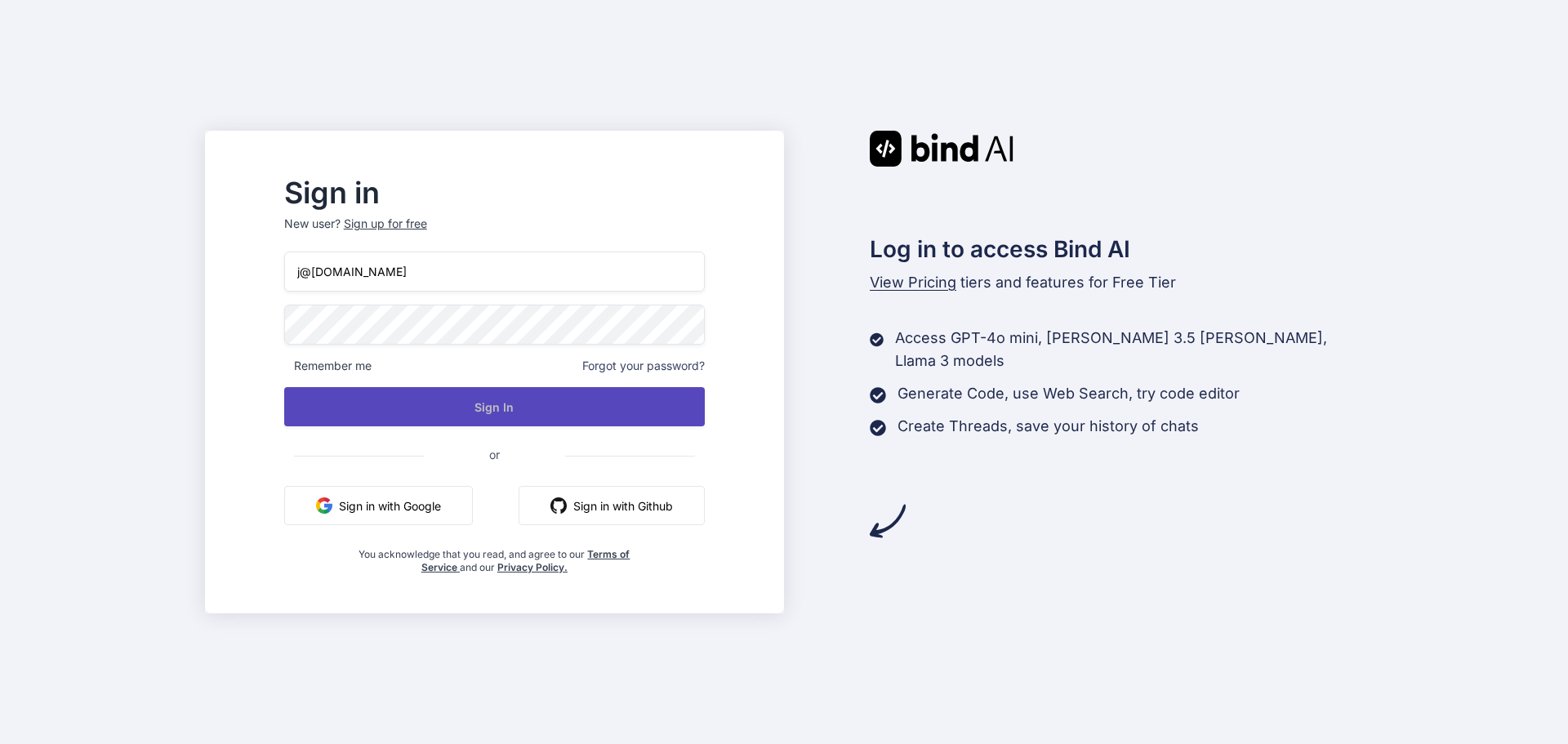
click at [508, 388] on button "Sign In" at bounding box center [493, 407] width 420 height 40
click at [571, 415] on button "Sign In" at bounding box center [493, 407] width 420 height 40
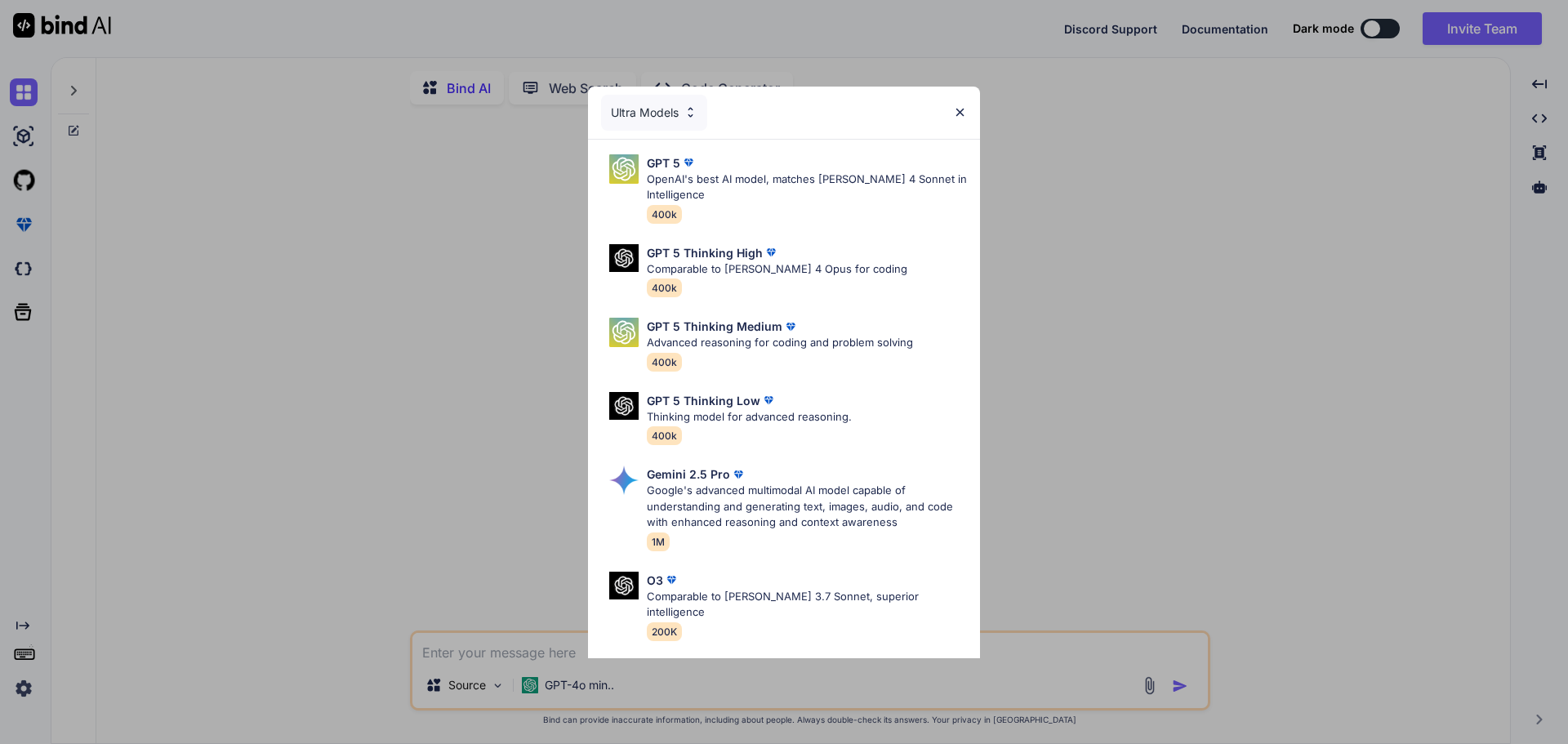
click at [959, 110] on img at bounding box center [960, 112] width 13 height 13
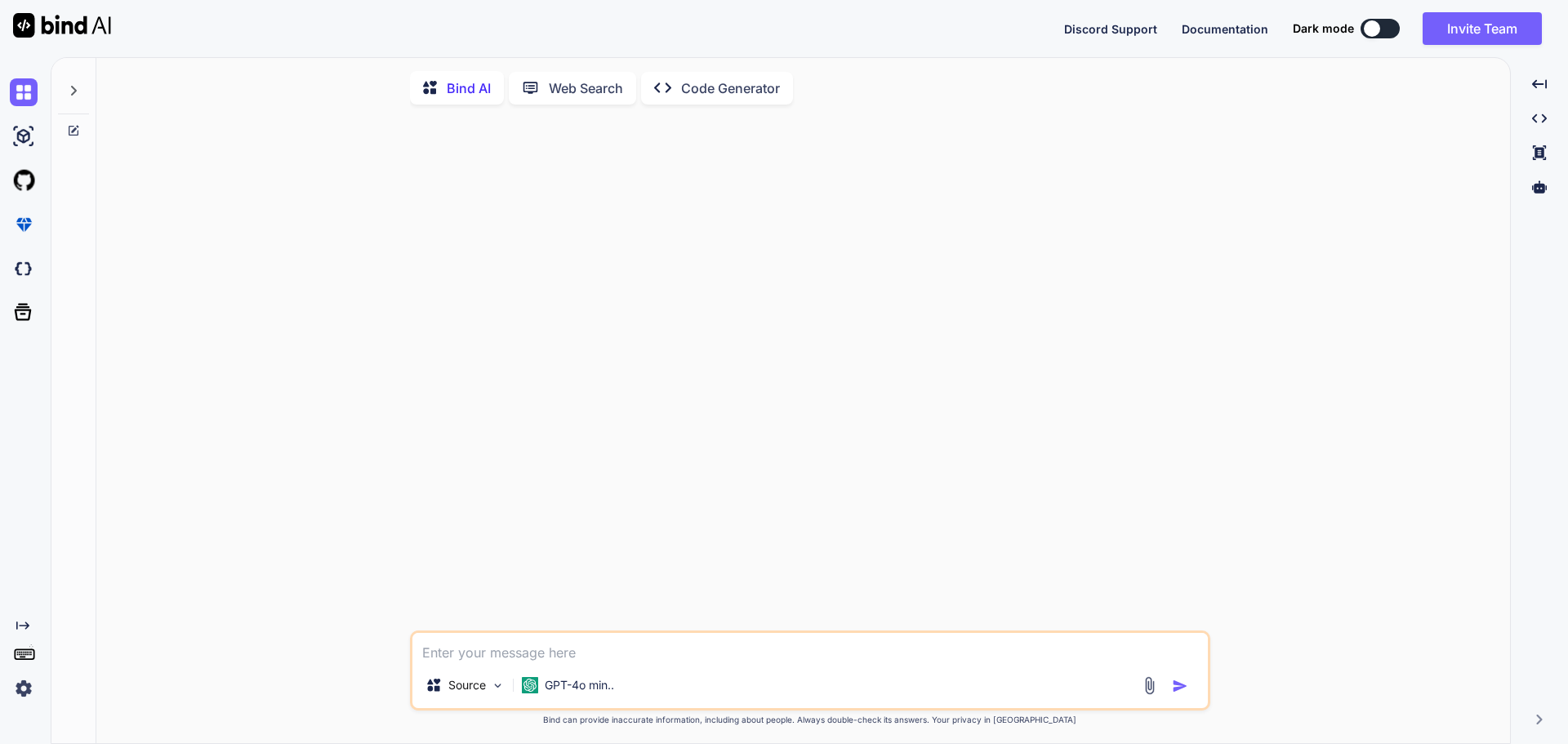
click at [1387, 30] on button at bounding box center [1380, 28] width 40 height 19
type textarea "x"
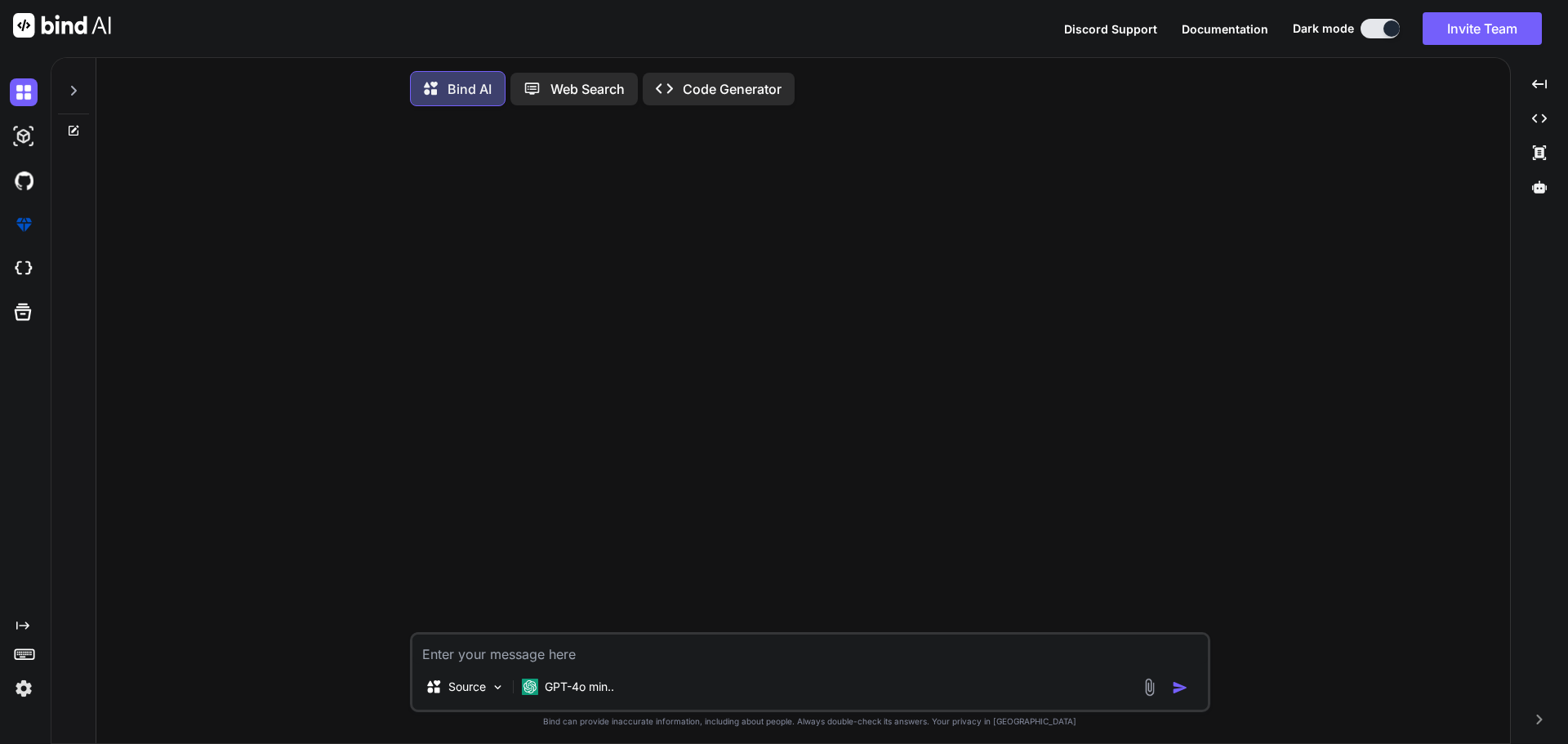
click at [614, 78] on div "Web Search" at bounding box center [573, 88] width 127 height 33
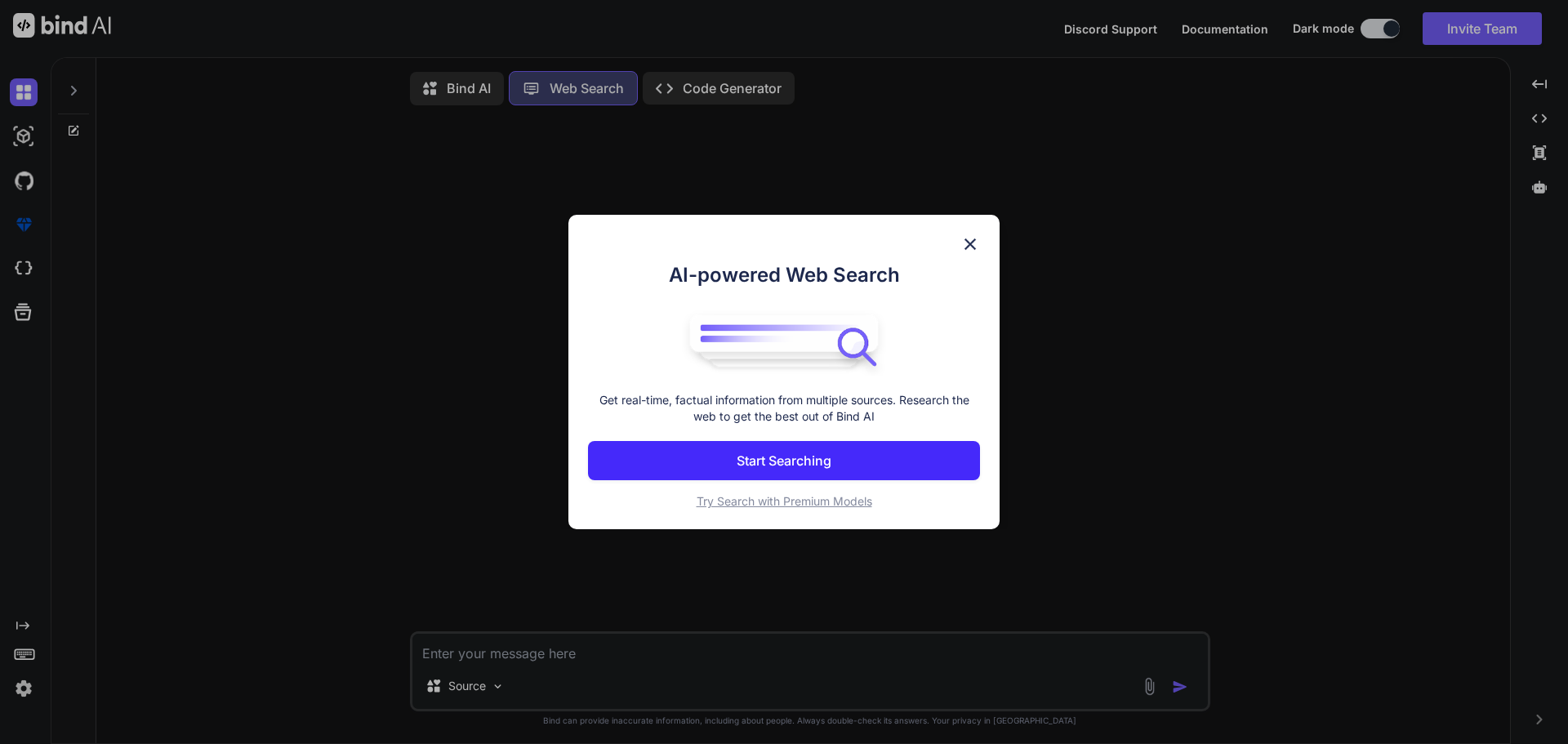
scroll to position [8, 0]
click at [968, 244] on img at bounding box center [969, 244] width 19 height 19
